Goal: Check status: Check status

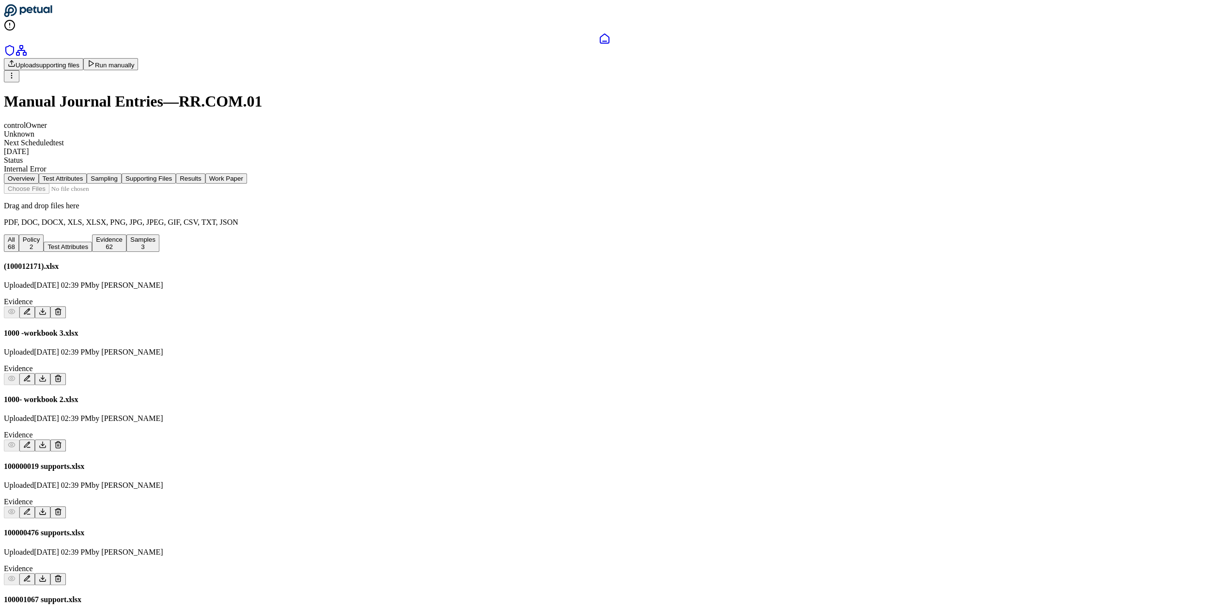
click at [23, 45] on link at bounding box center [605, 39] width 1202 height 12
